Goal: Task Accomplishment & Management: Manage account settings

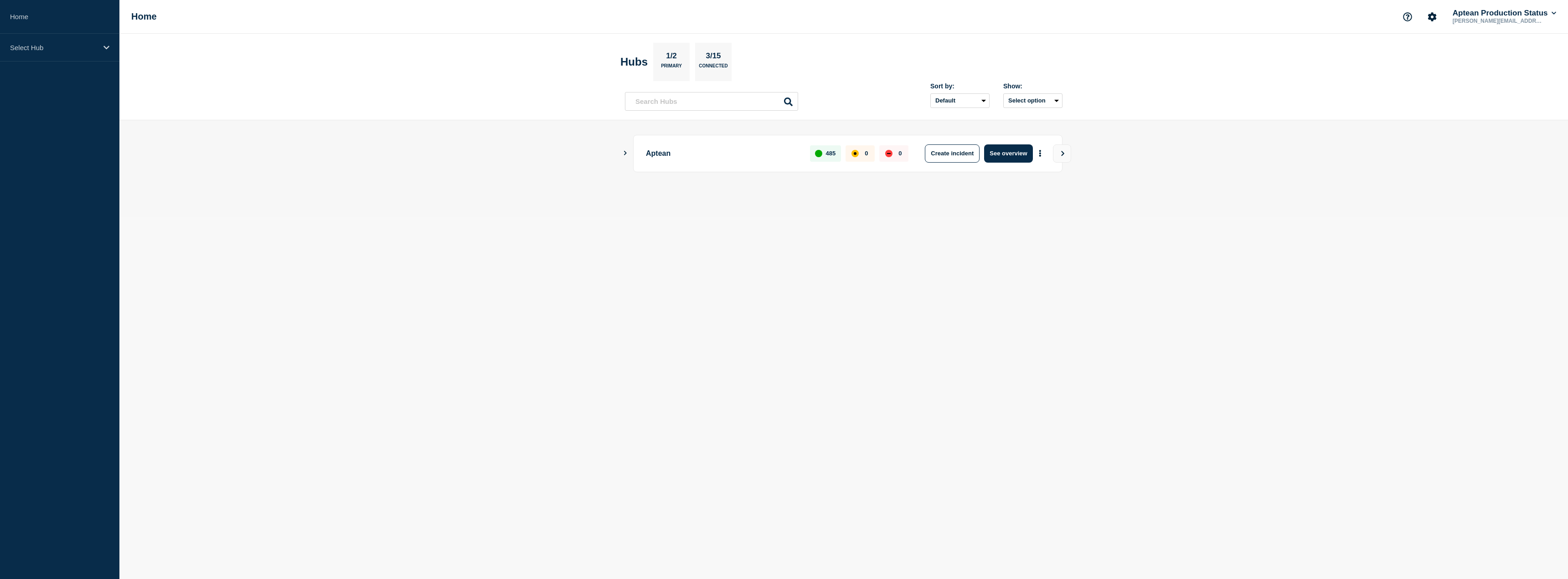
click at [1077, 491] on body "Home Select Hub Home Aptean Production Status [PERSON_NAME][EMAIL_ADDRESS][PERS…" at bounding box center [784, 290] width 1568 height 579
click at [625, 151] on icon "Show Connected Hubs" at bounding box center [625, 153] width 2 height 4
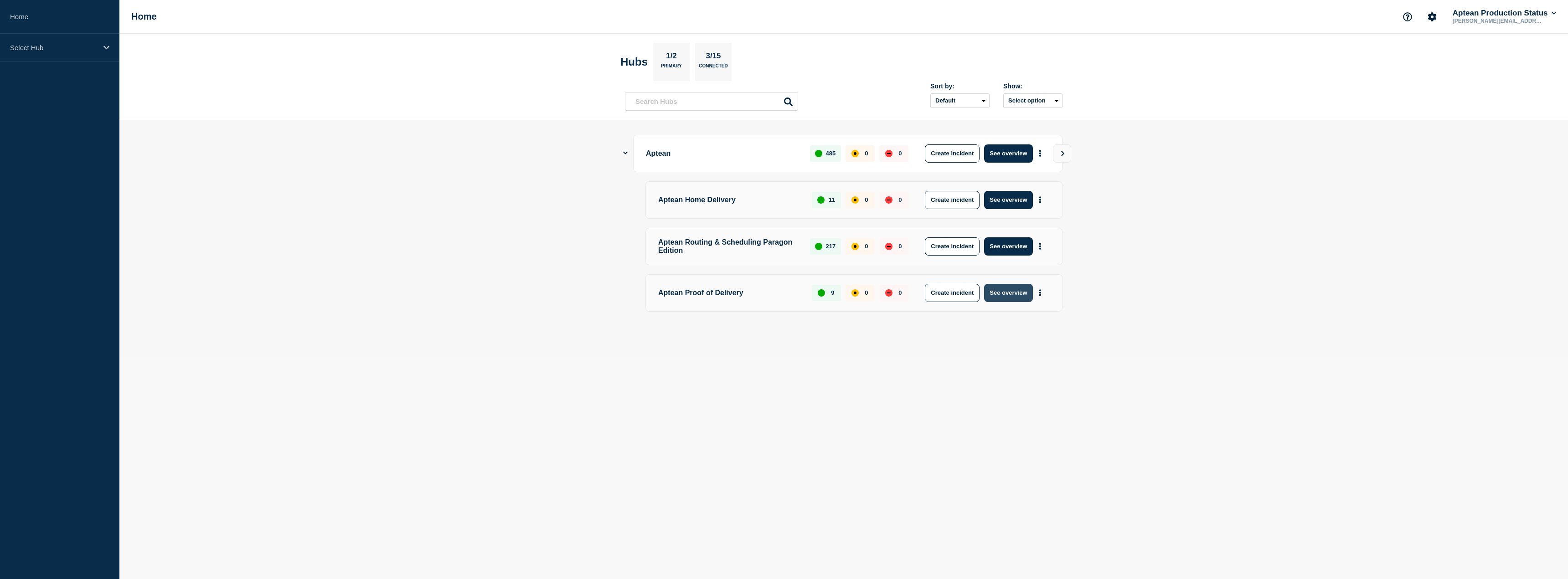
click at [993, 294] on button "See overview" at bounding box center [1008, 293] width 48 height 18
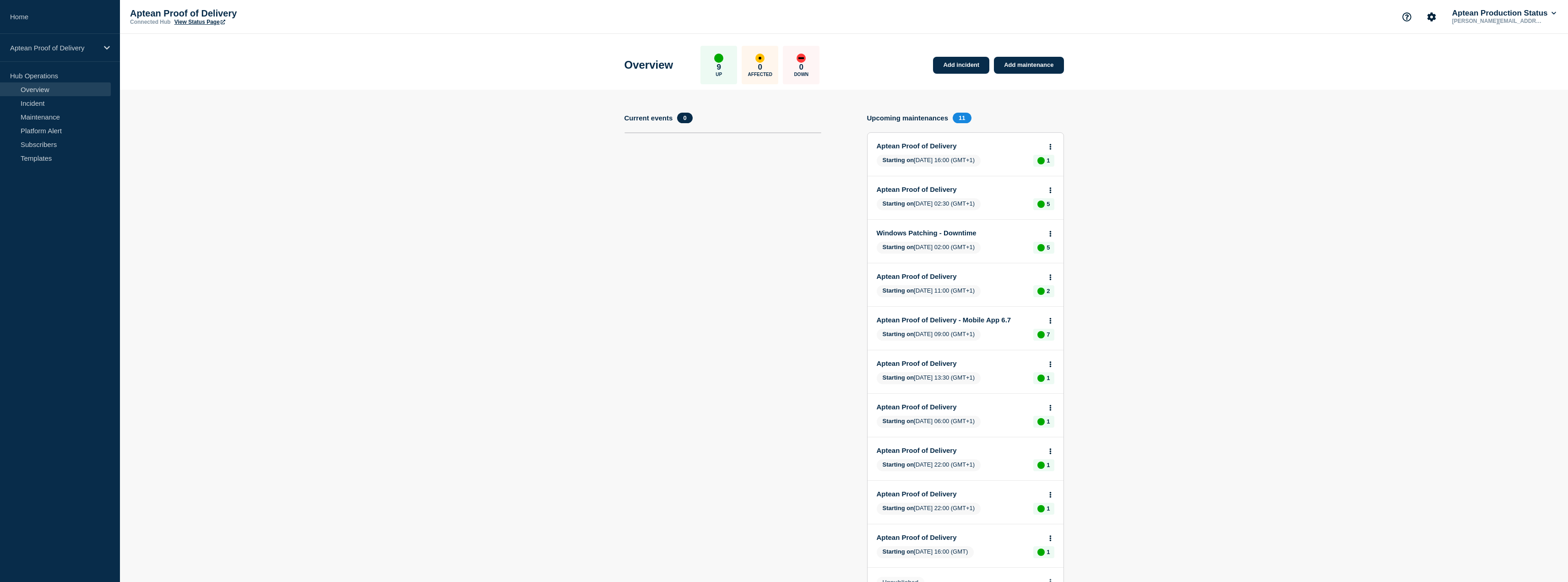
click at [648, 118] on h4 "Current events" at bounding box center [648, 117] width 48 height 8
click at [925, 145] on link "Aptean Proof of Delivery" at bounding box center [959, 146] width 165 height 8
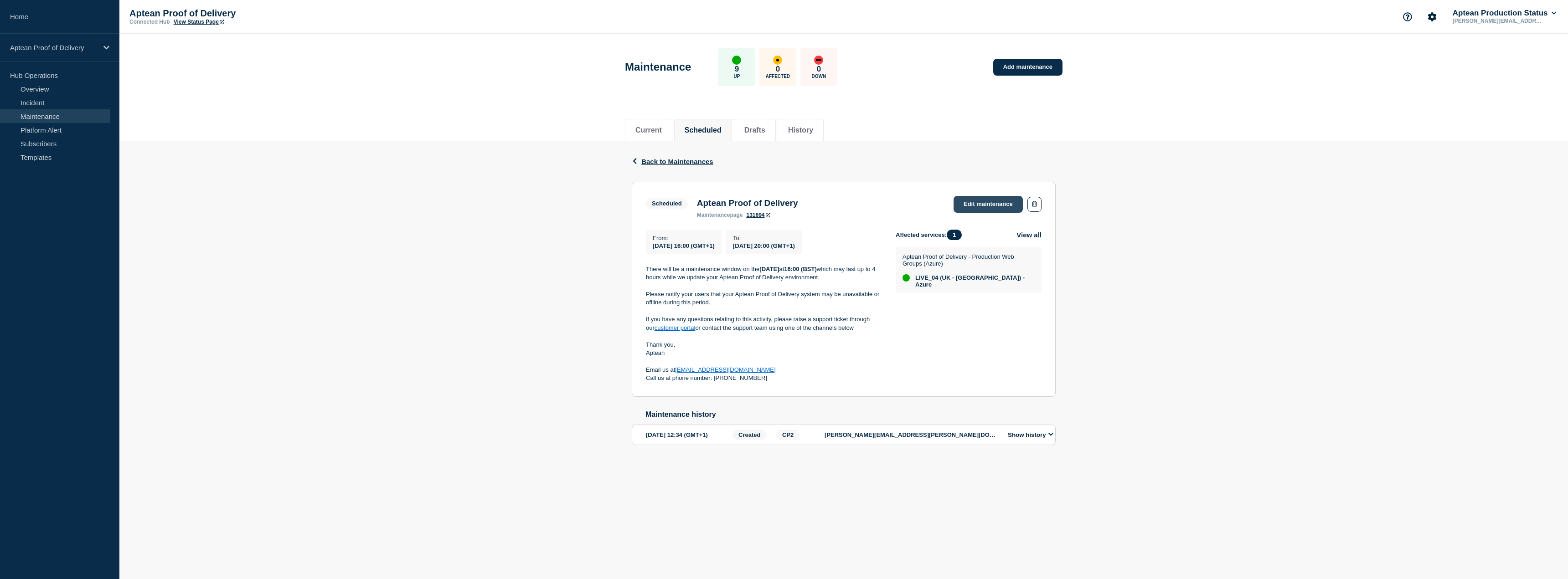
click at [974, 199] on link "Edit maintenance" at bounding box center [989, 204] width 69 height 17
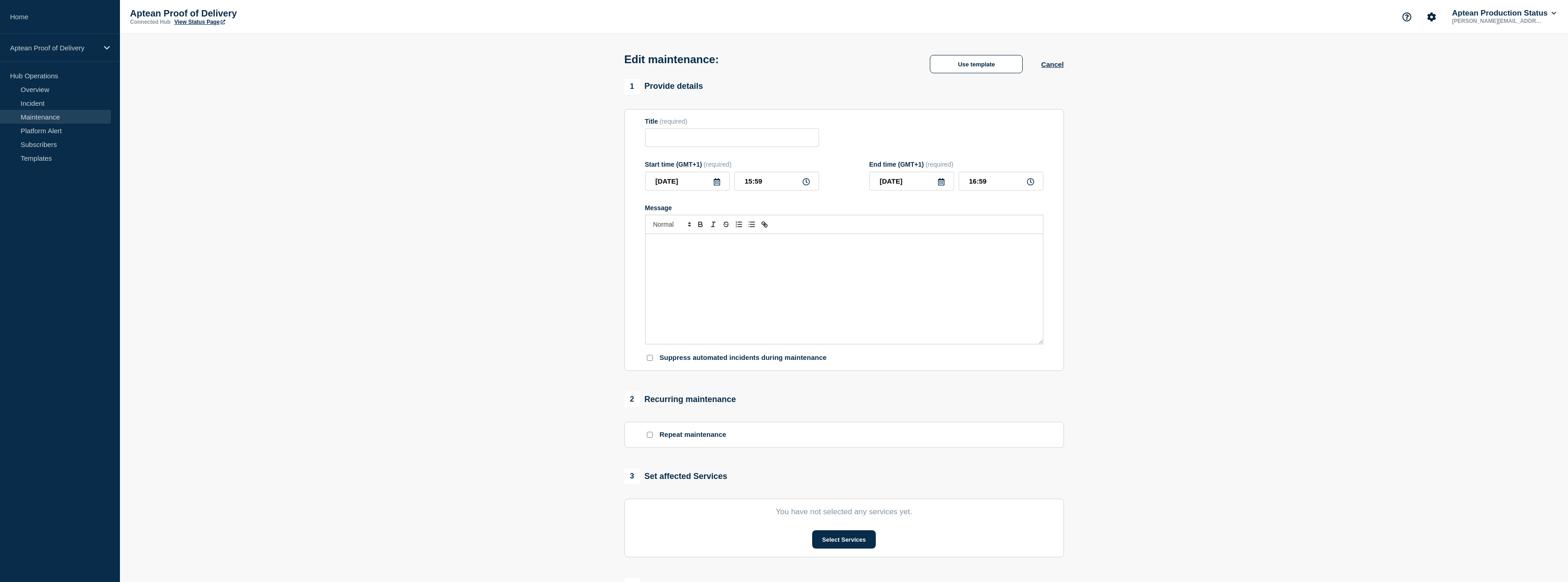
type input "Aptean Proof of Delivery"
type input "16:00"
type input "20:00"
checkbox input "true"
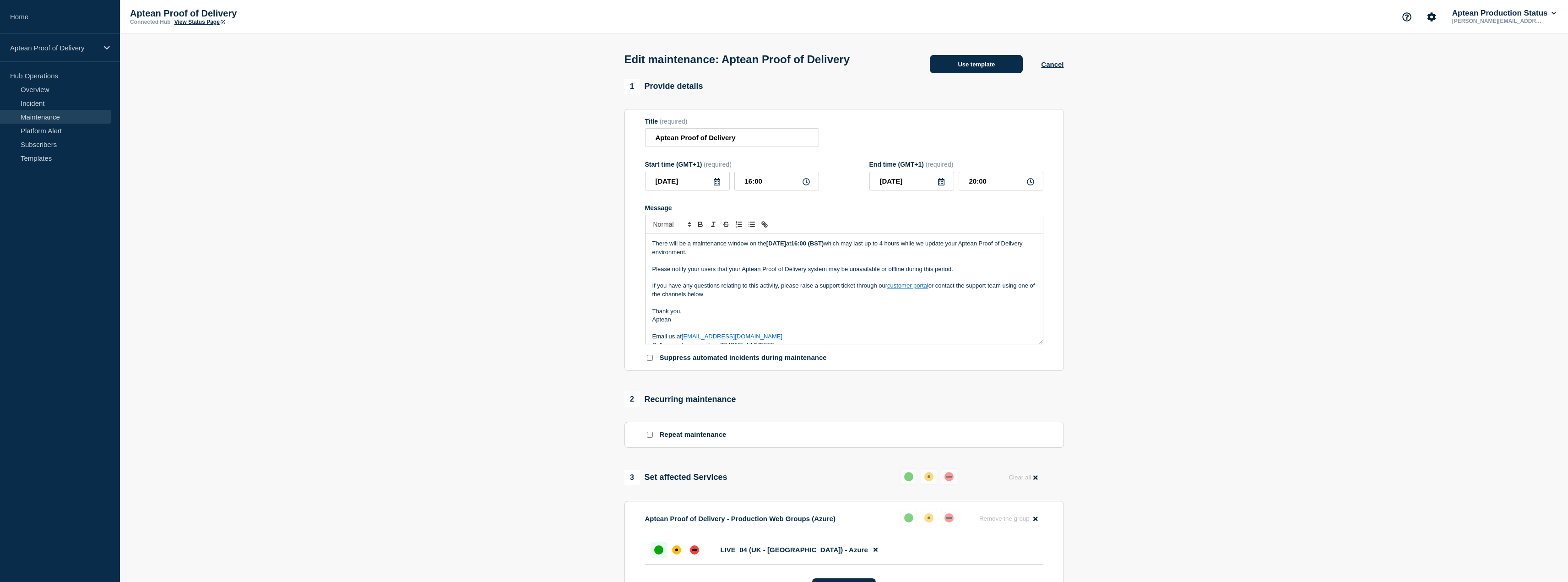
click at [973, 60] on button "Use template" at bounding box center [976, 64] width 93 height 18
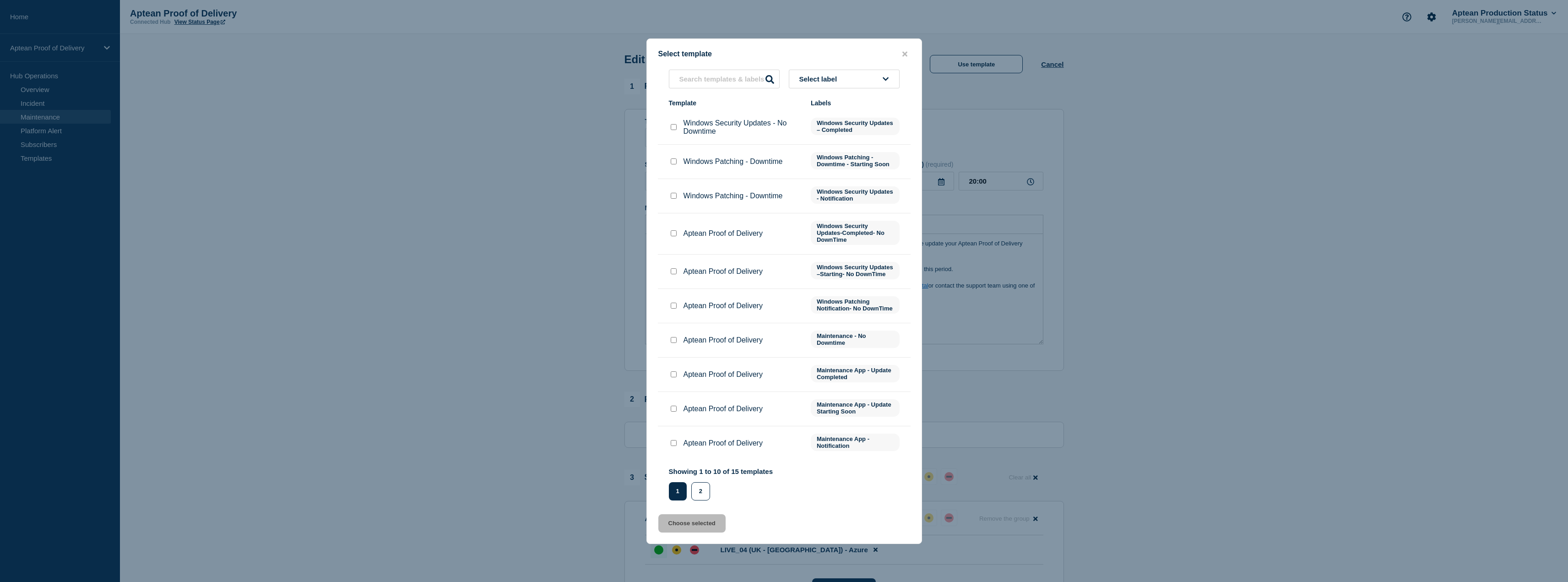
click at [675, 411] on input "Aptean Proof of Delivery checkbox" at bounding box center [674, 408] width 6 height 6
checkbox input "true"
click at [687, 528] on button "Choose selected" at bounding box center [692, 523] width 67 height 18
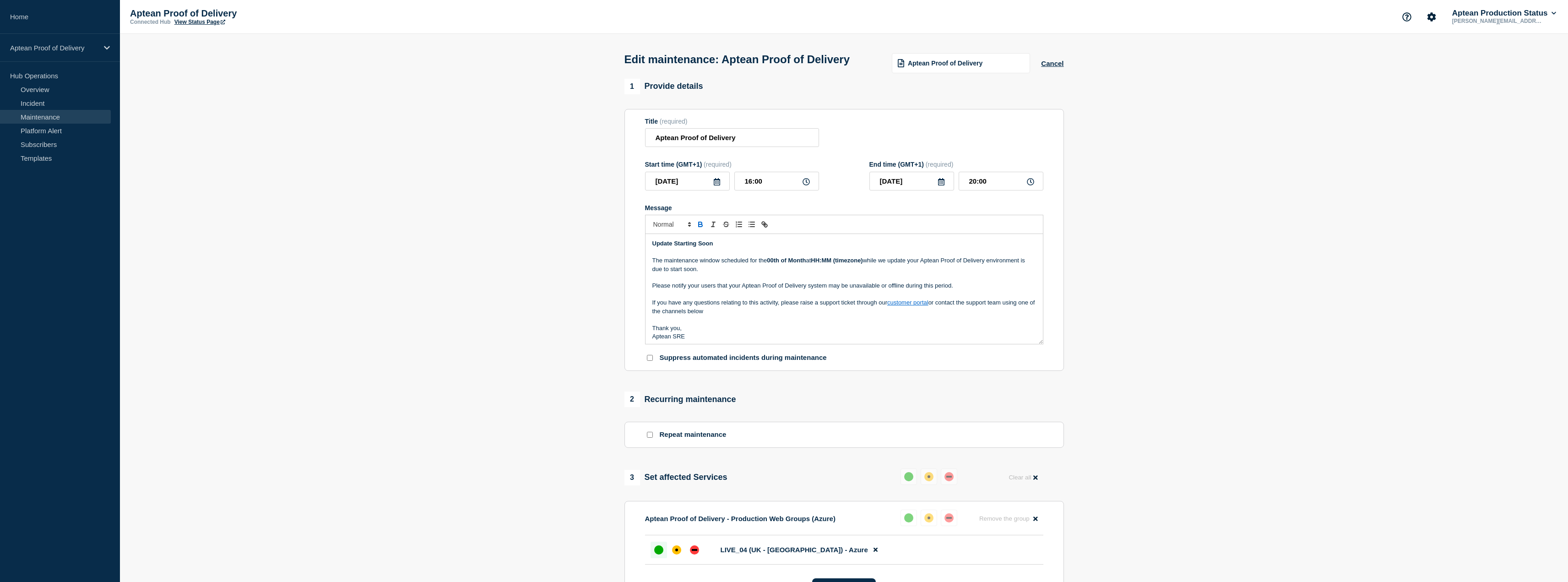
click at [751, 273] on p "The maintenance window scheduled for the 00th of Month at HH:MM (timezone) whil…" at bounding box center [844, 265] width 384 height 17
drag, startPoint x: 750, startPoint y: 278, endPoint x: 869, endPoint y: 278, distance: 119.0
click at [869, 273] on p "The maintenance window scheduled for the 00th of Month at HH:MM (timezone) whil…" at bounding box center [844, 265] width 384 height 17
click at [809, 323] on p "Thank you," at bounding box center [844, 319] width 384 height 8
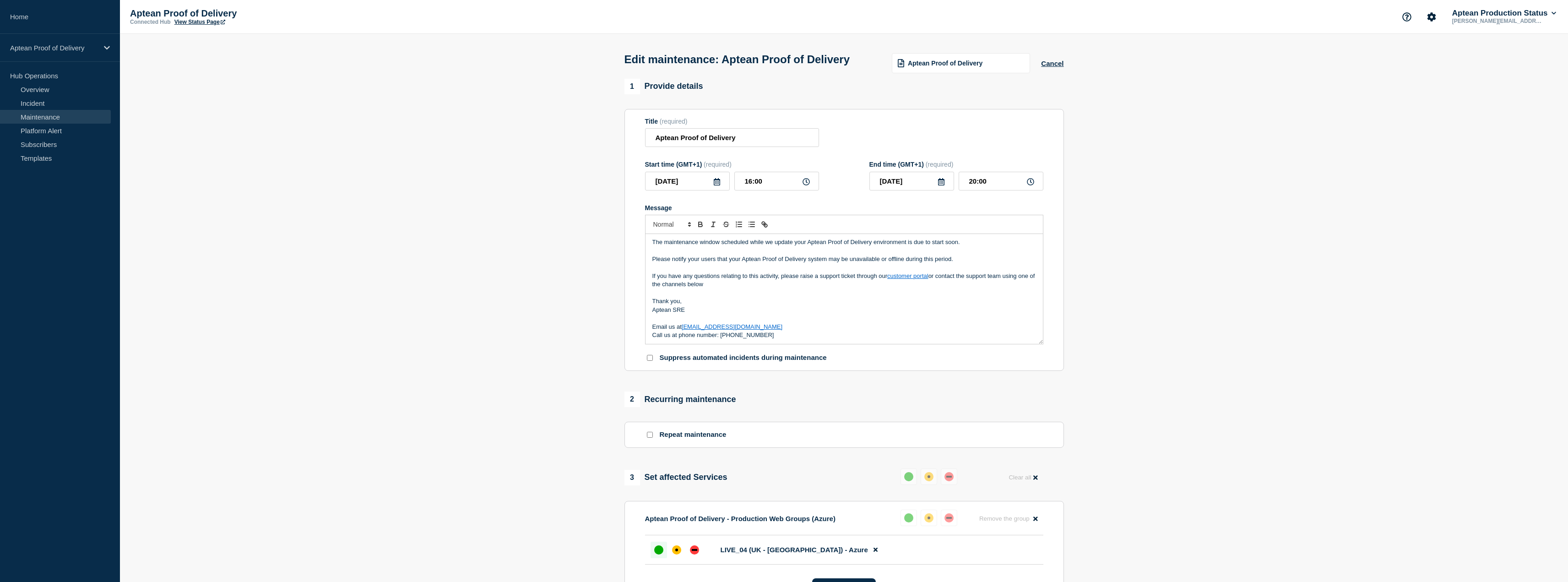
scroll to position [19, 0]
drag, startPoint x: 694, startPoint y: 326, endPoint x: 673, endPoint y: 328, distance: 21.1
click at [673, 313] on p "Aptean SRE" at bounding box center [844, 309] width 384 height 8
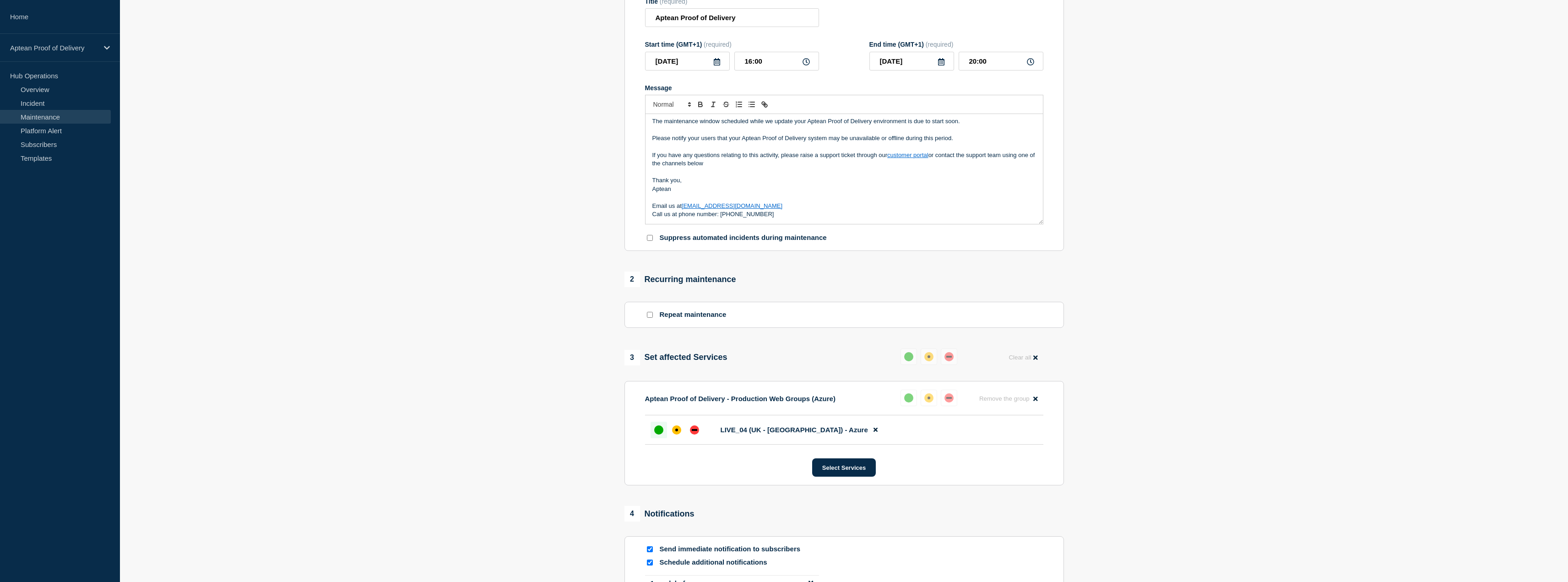
scroll to position [183, 0]
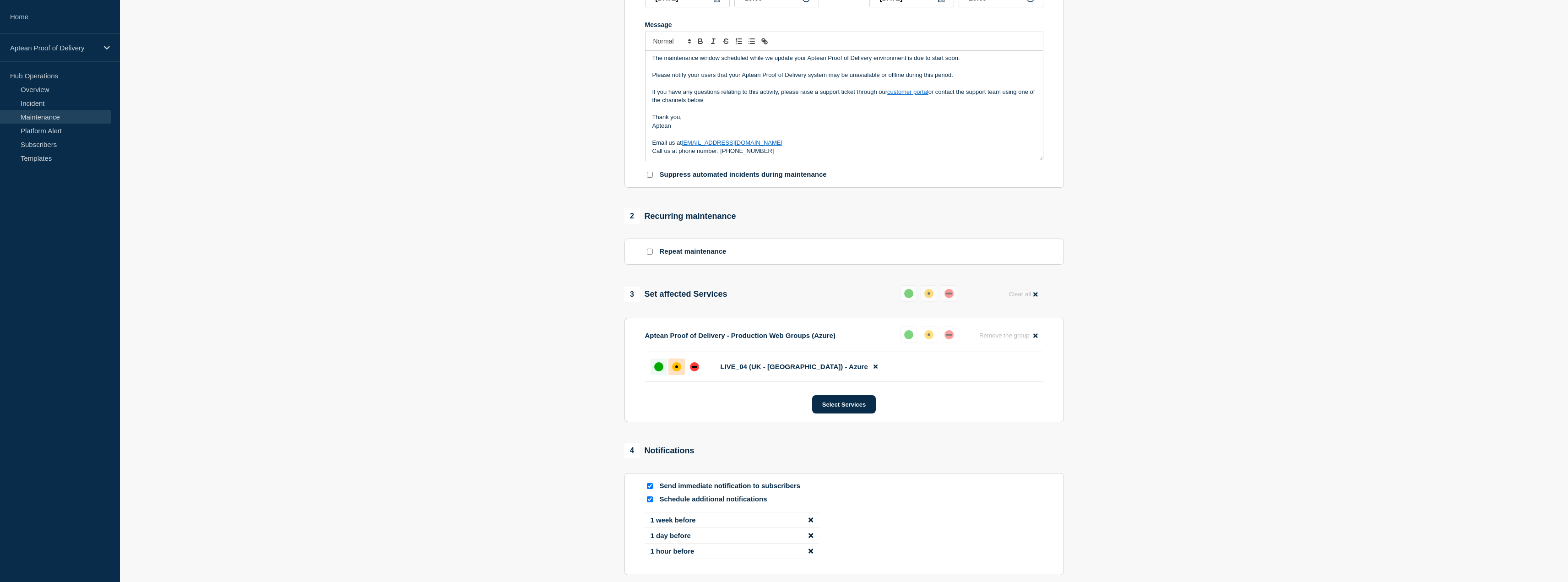
click at [678, 371] on div "affected" at bounding box center [676, 366] width 9 height 9
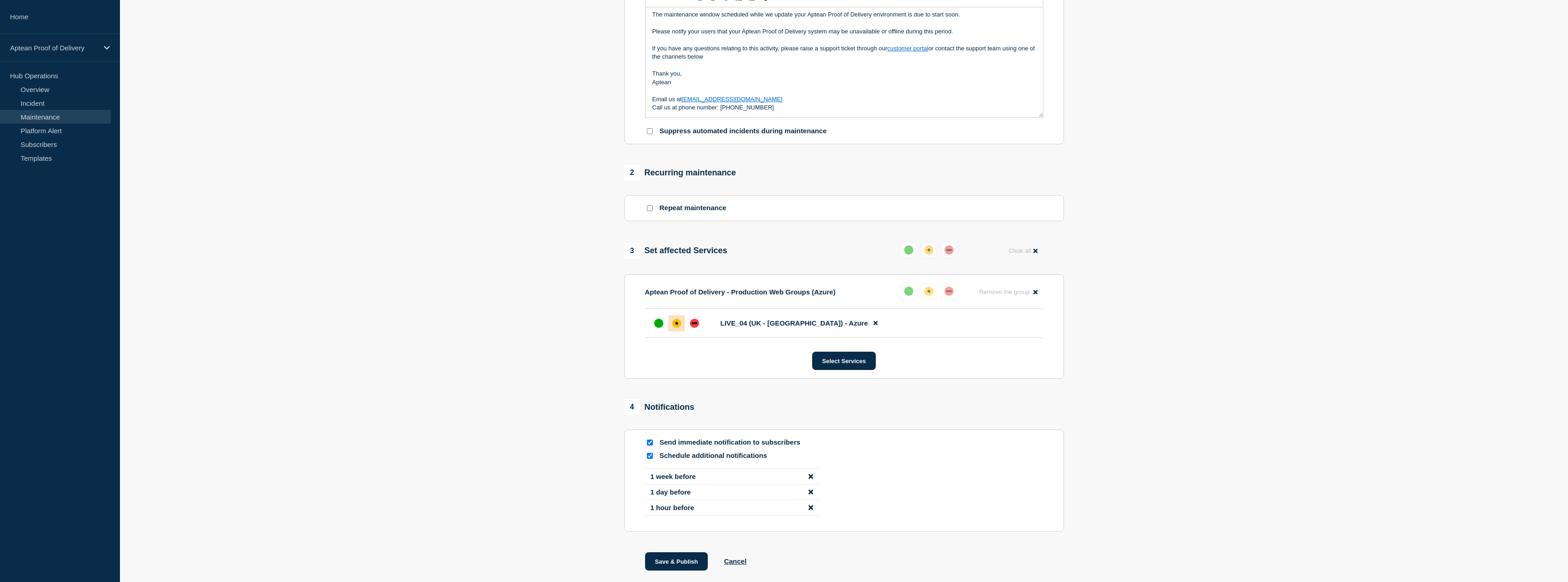
scroll to position [229, 0]
click at [660, 568] on button "Save & Publish" at bounding box center [676, 559] width 63 height 18
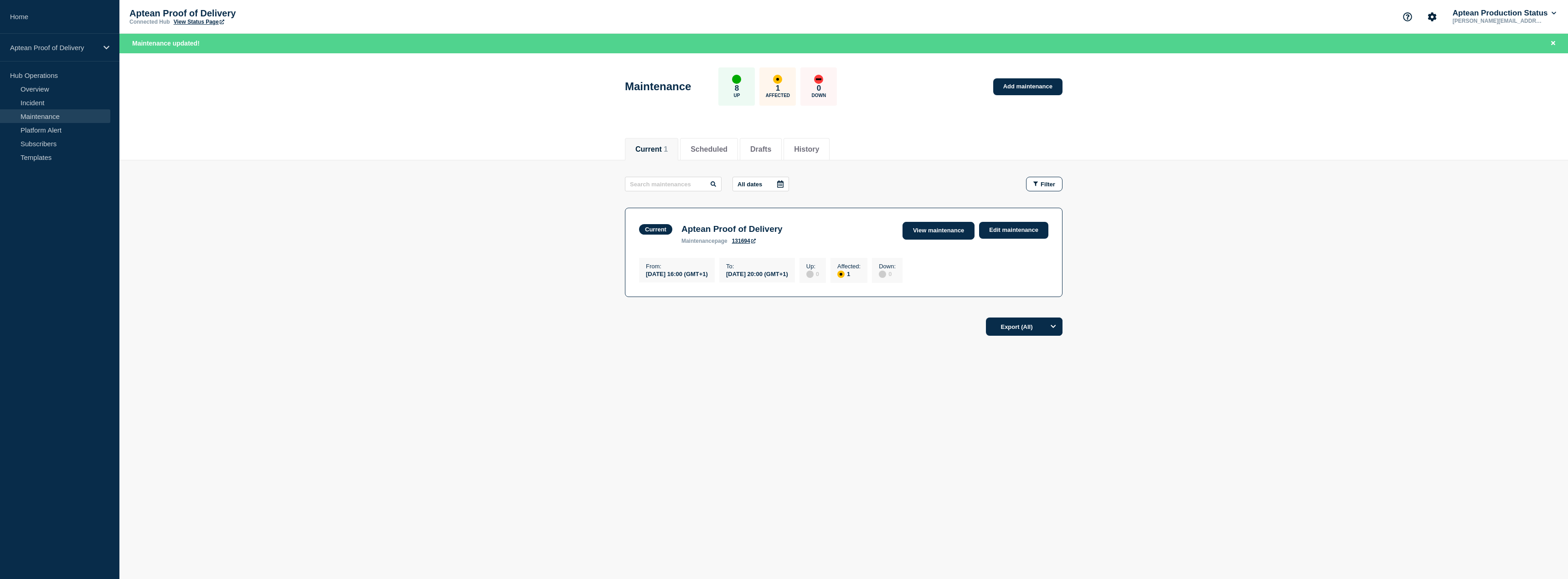
click at [922, 237] on link "View maintenance" at bounding box center [939, 231] width 72 height 18
